Goal: Task Accomplishment & Management: Use online tool/utility

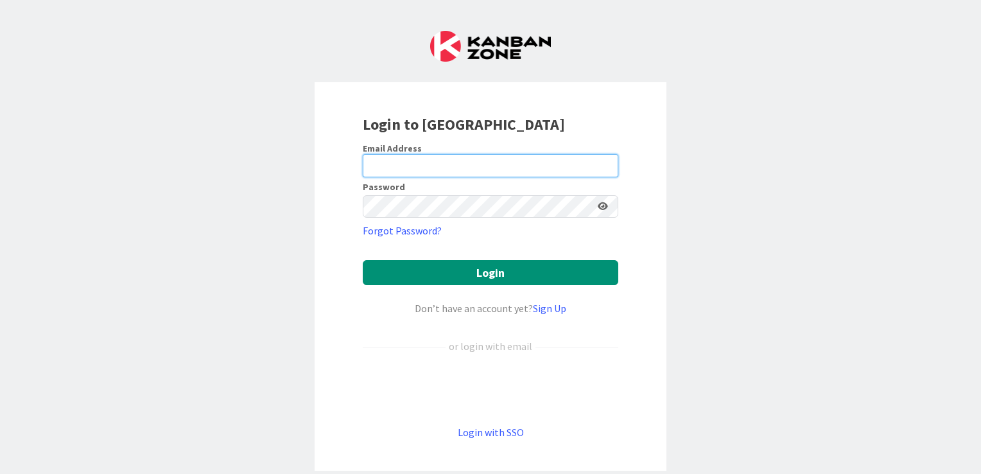
click at [372, 168] on input "email" at bounding box center [491, 165] width 256 height 23
type input "[EMAIL_ADDRESS][DOMAIN_NAME]"
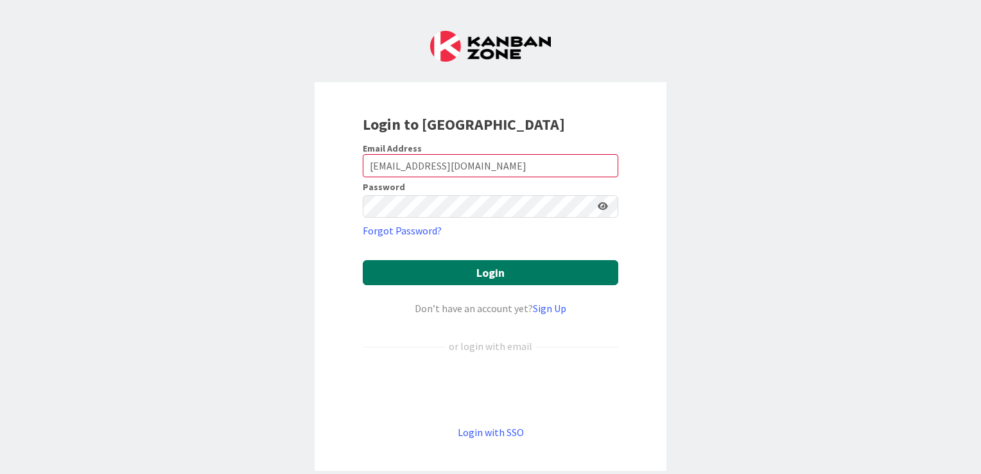
click at [486, 273] on button "Login" at bounding box center [491, 272] width 256 height 25
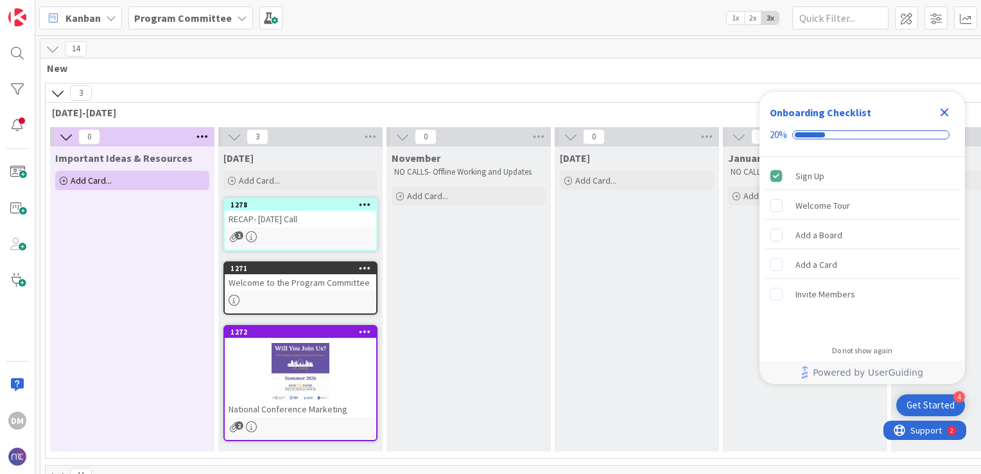
click at [945, 110] on icon "Close Checklist" at bounding box center [945, 113] width 8 height 8
